Goal: Book appointment/travel/reservation

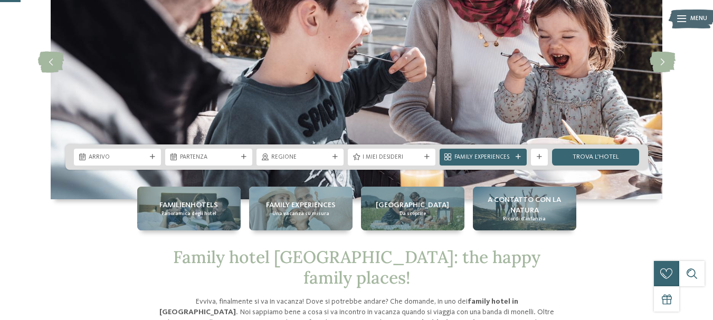
scroll to position [145, 0]
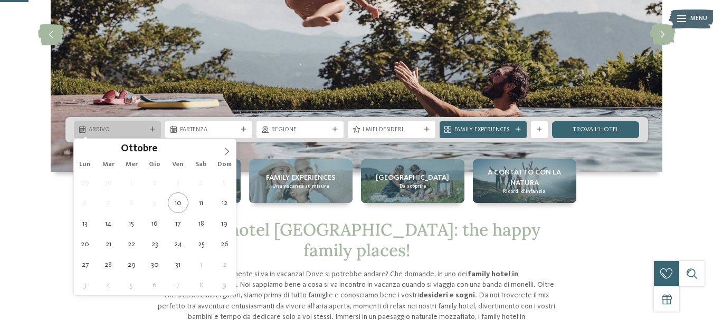
click at [99, 132] on span "Arrivo" at bounding box center [118, 130] width 58 height 8
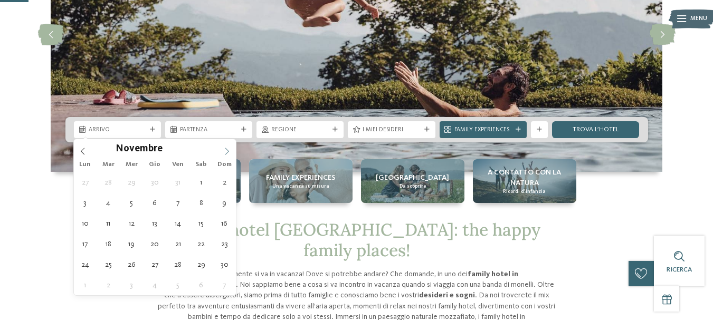
click at [226, 151] on icon at bounding box center [226, 151] width 7 height 7
type div "[DATE]"
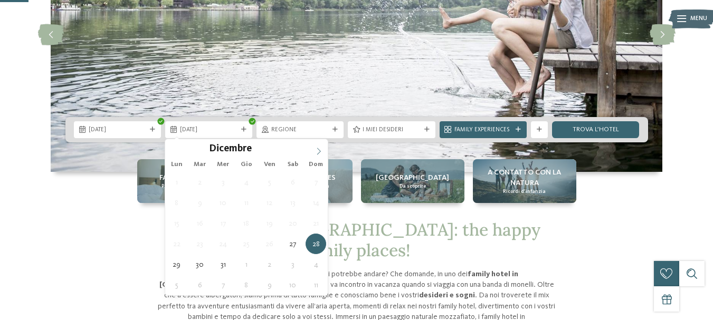
type input "****"
click at [315, 151] on icon at bounding box center [318, 151] width 7 height 7
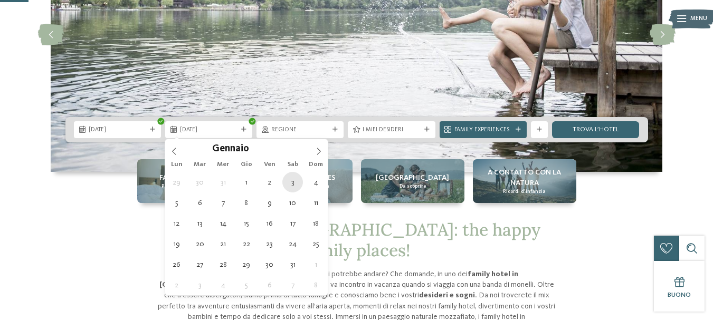
type div "[DATE]"
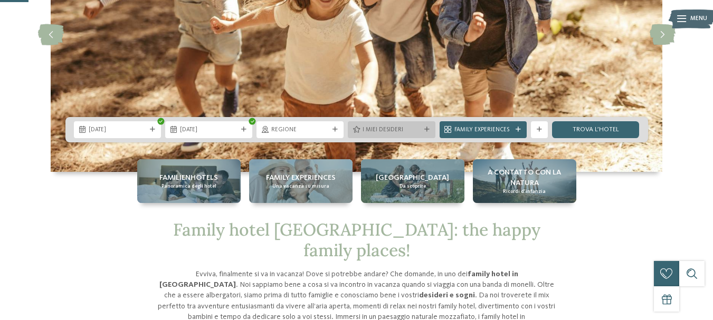
click at [367, 132] on span "I miei desideri" at bounding box center [391, 130] width 58 height 8
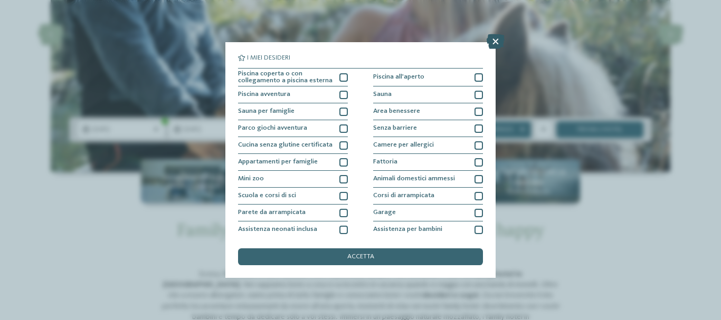
click at [495, 42] on icon at bounding box center [495, 41] width 18 height 15
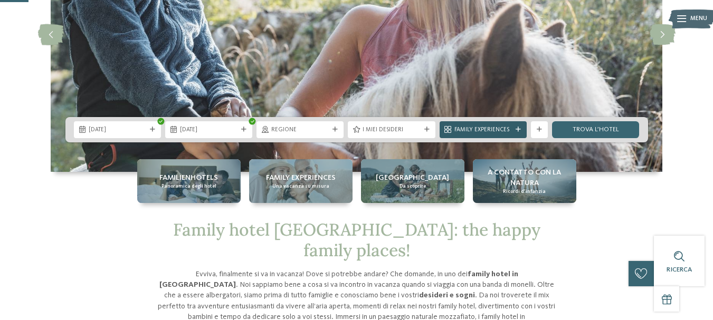
click at [509, 125] on div "Family Experiences" at bounding box center [483, 129] width 62 height 9
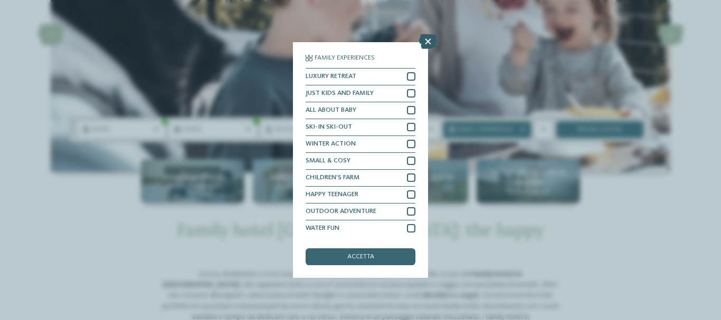
click at [429, 42] on icon at bounding box center [428, 41] width 18 height 15
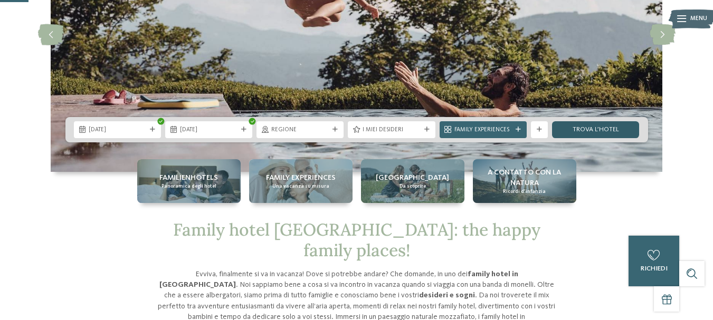
click at [562, 130] on link "trova l’hotel" at bounding box center [595, 129] width 87 height 17
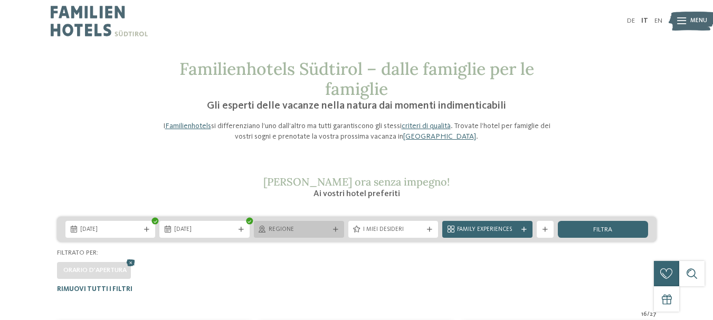
click at [291, 227] on span "Regione" at bounding box center [299, 230] width 61 height 8
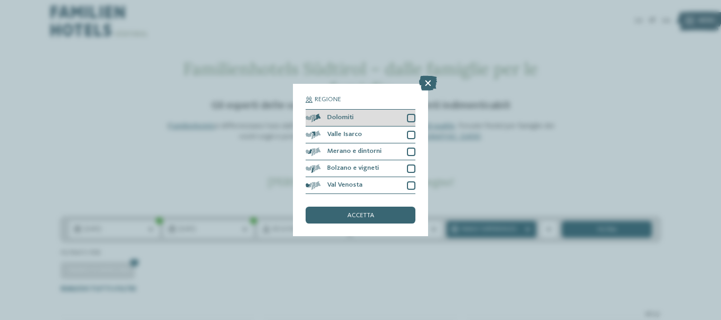
click at [412, 118] on div at bounding box center [411, 118] width 8 height 8
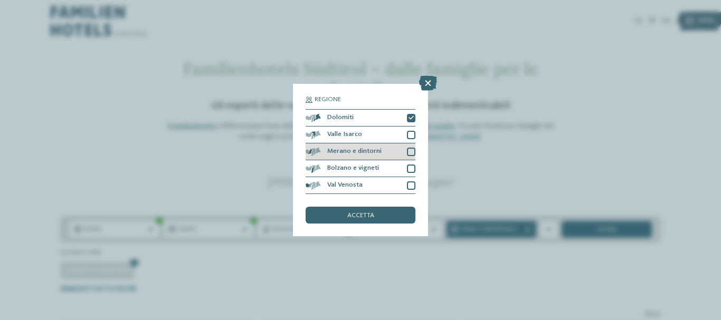
click at [413, 152] on div at bounding box center [411, 152] width 8 height 8
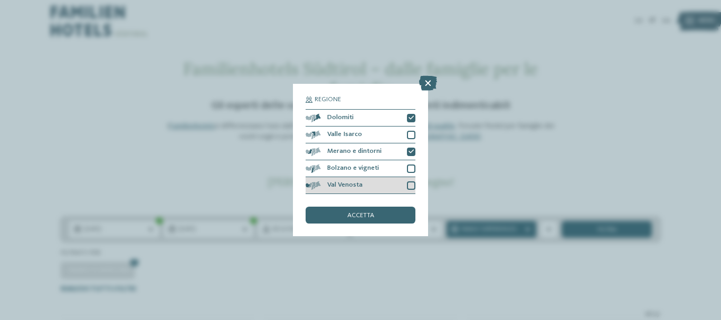
click at [410, 187] on div at bounding box center [411, 186] width 8 height 8
click at [380, 214] on div "accetta" at bounding box center [361, 215] width 110 height 17
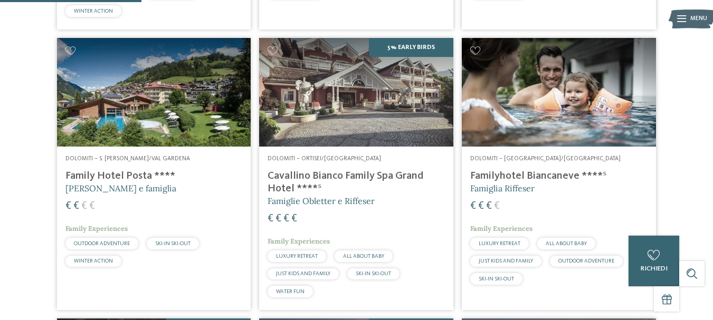
scroll to position [314, 0]
